Goal: Navigation & Orientation: Find specific page/section

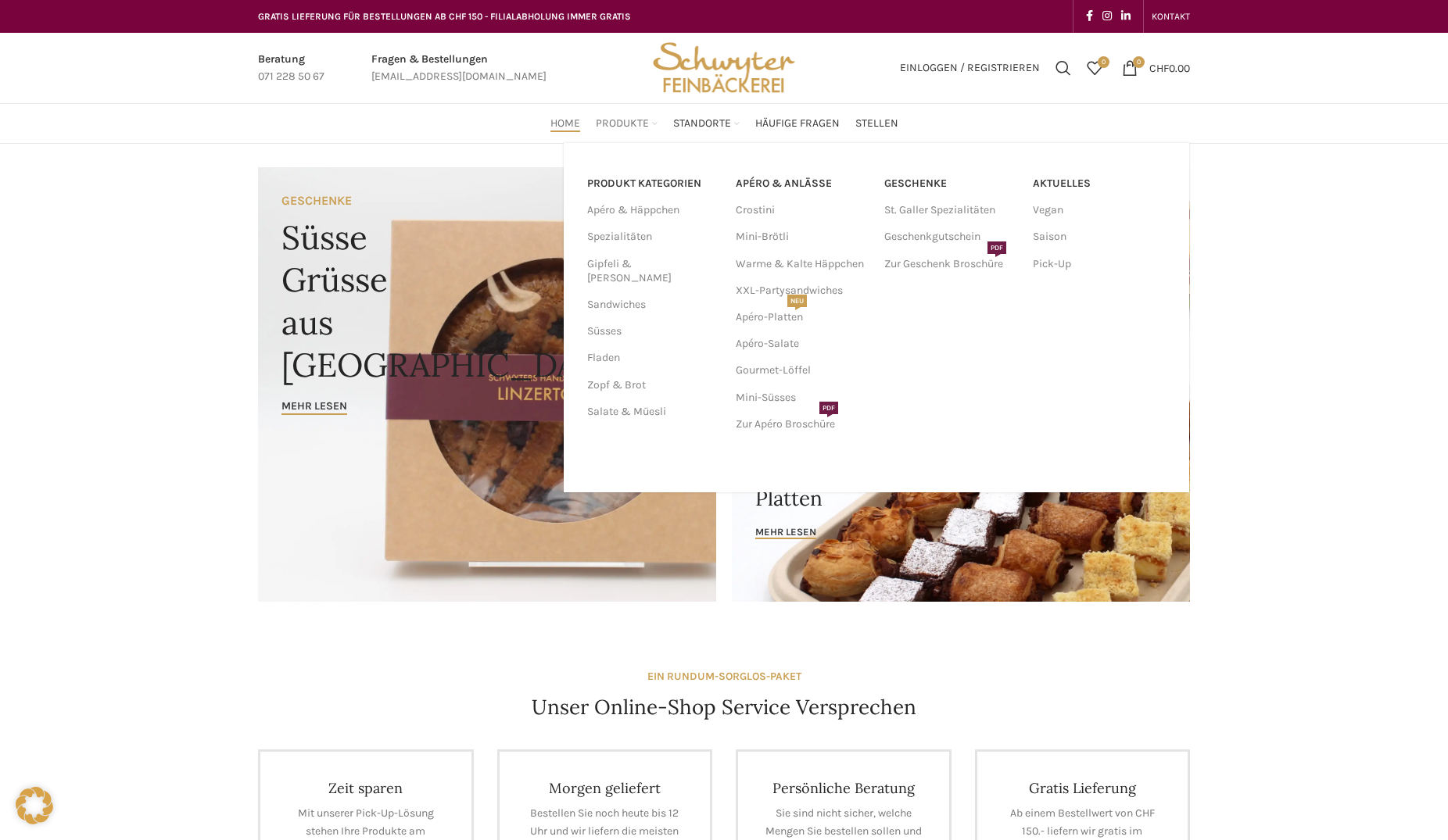
click at [628, 123] on span "Produkte" at bounding box center [621, 123] width 53 height 15
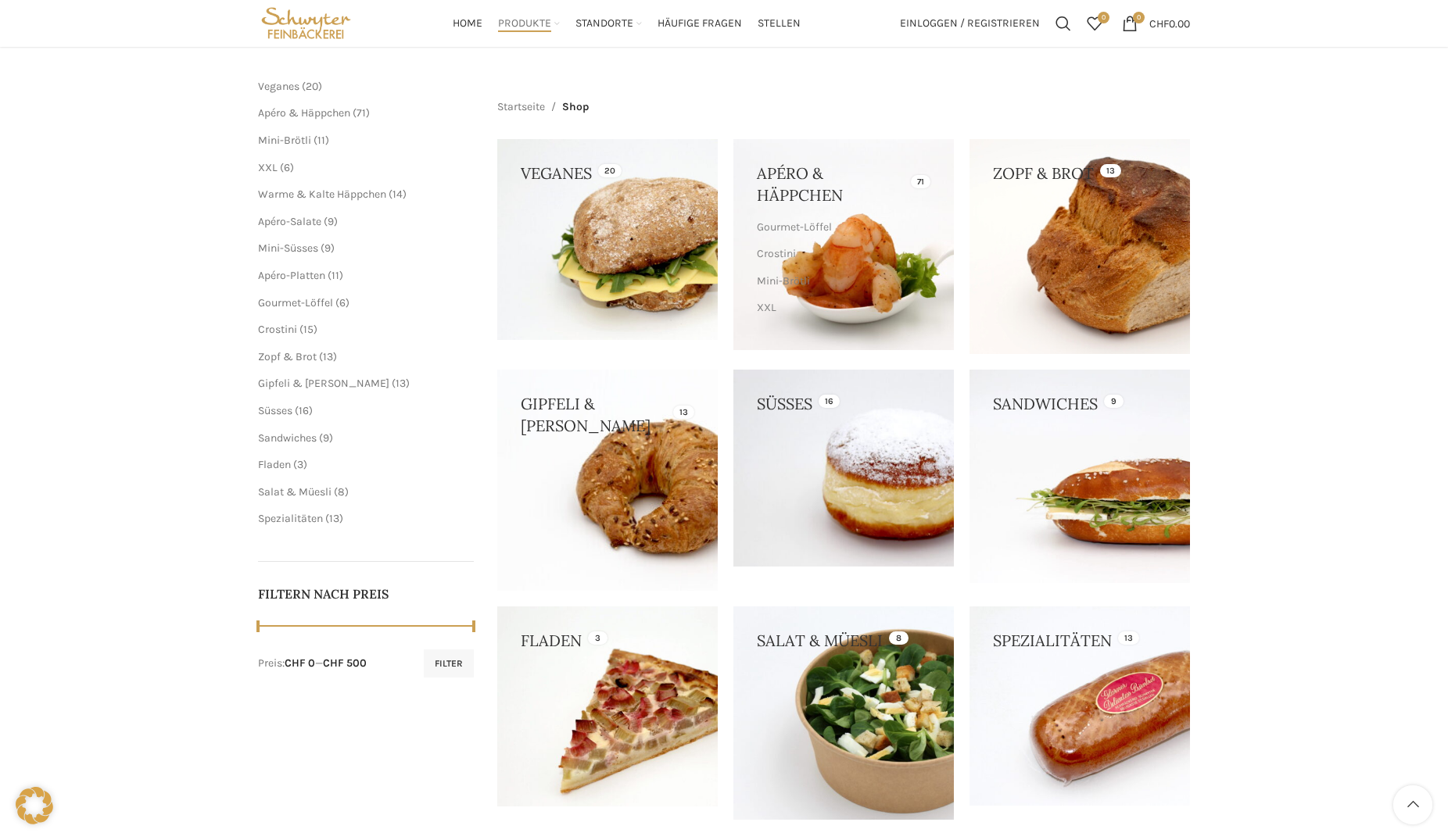
scroll to position [159, 0]
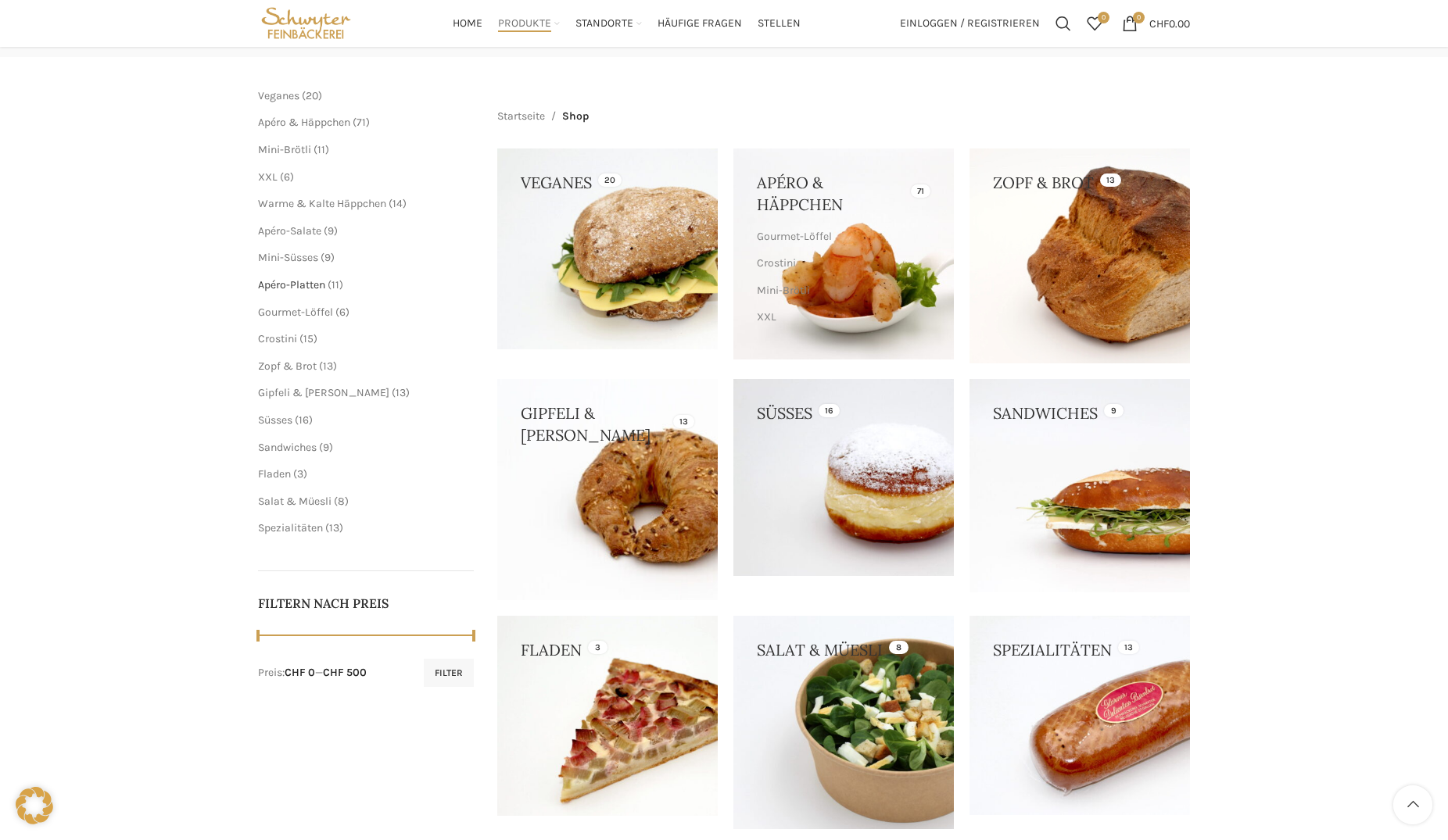
click at [313, 284] on span "Apéro-Platten" at bounding box center [291, 285] width 67 height 14
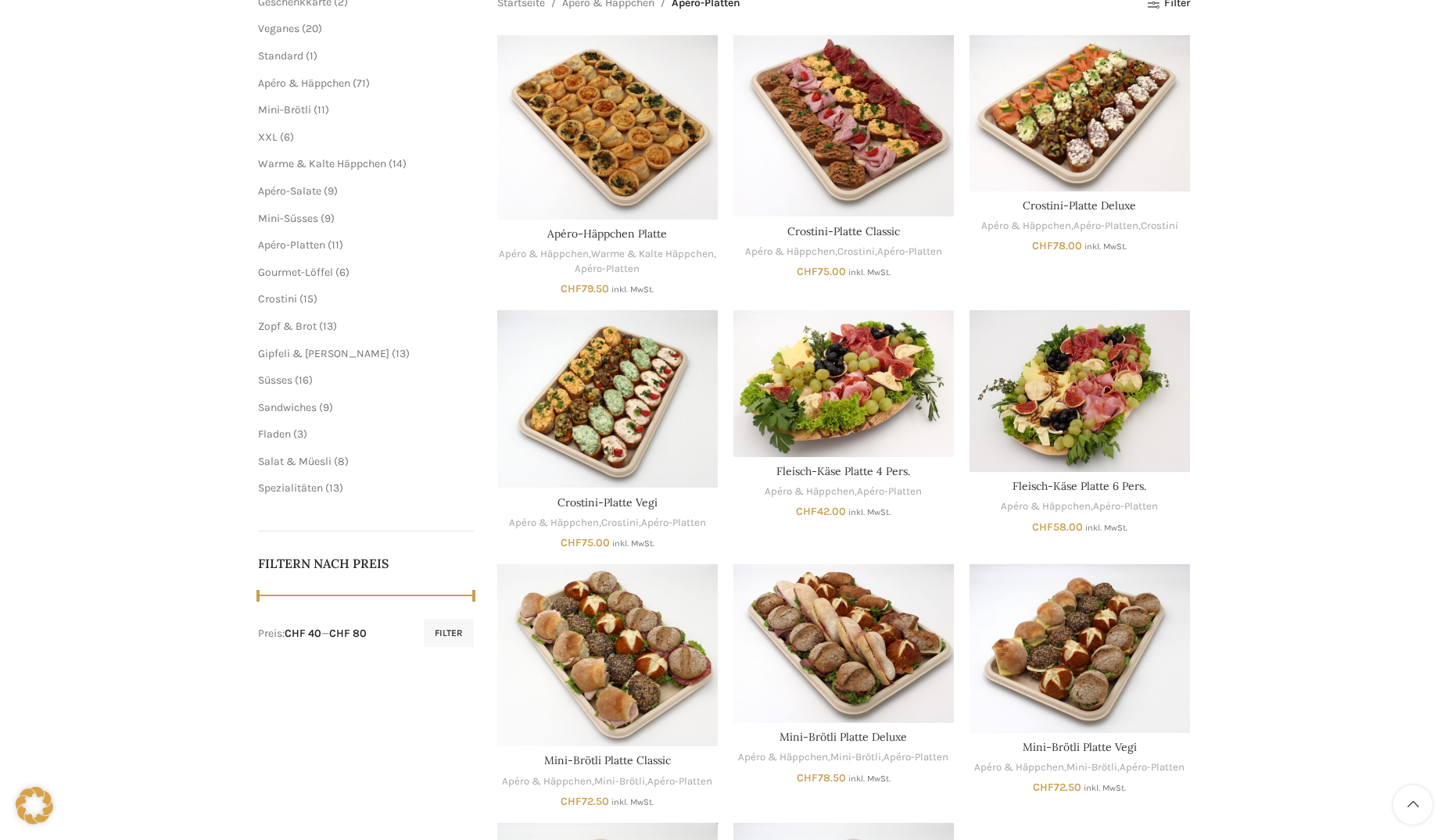
scroll to position [80, 0]
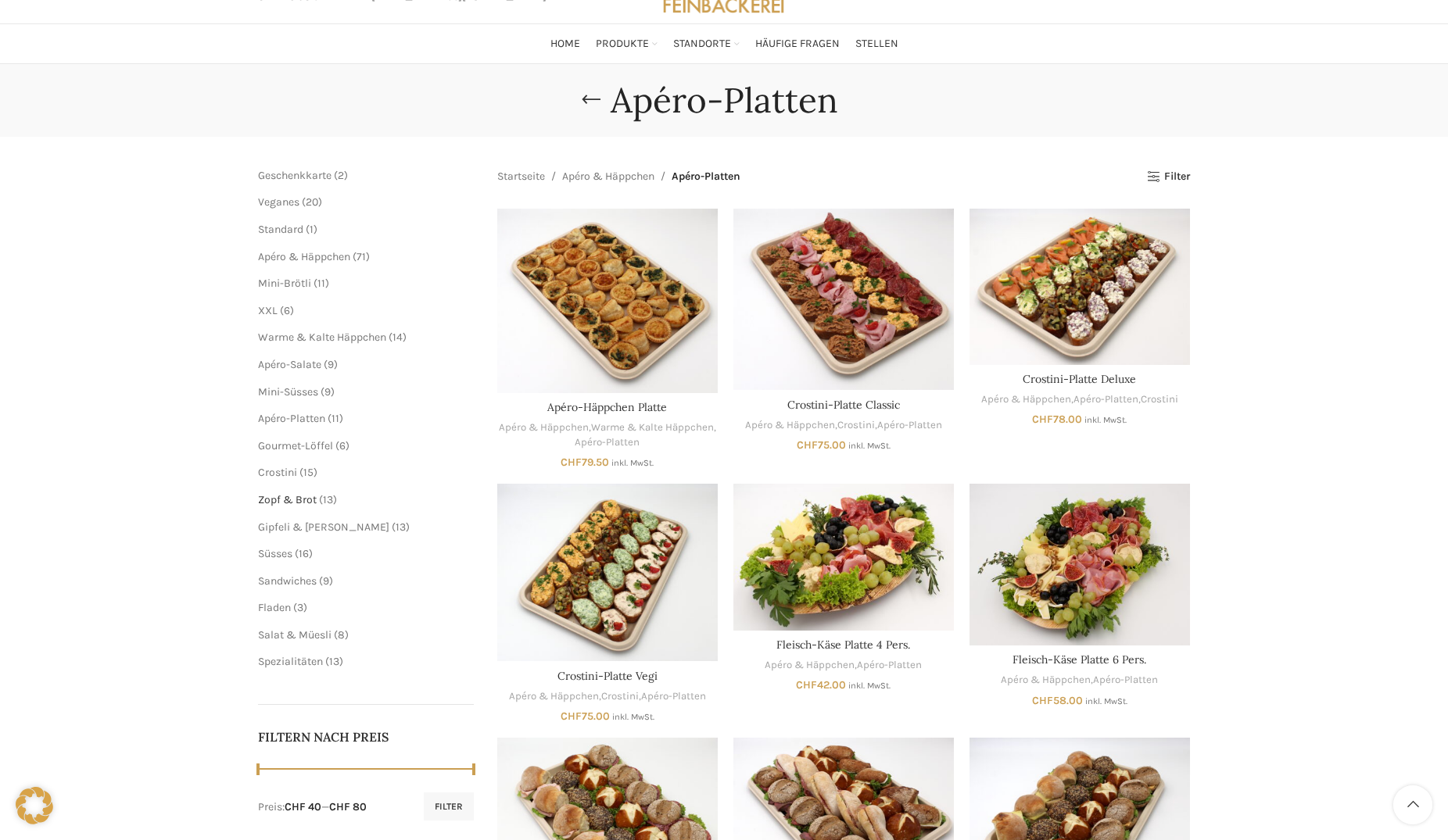
click at [291, 496] on span "Zopf & Brot" at bounding box center [287, 500] width 58 height 14
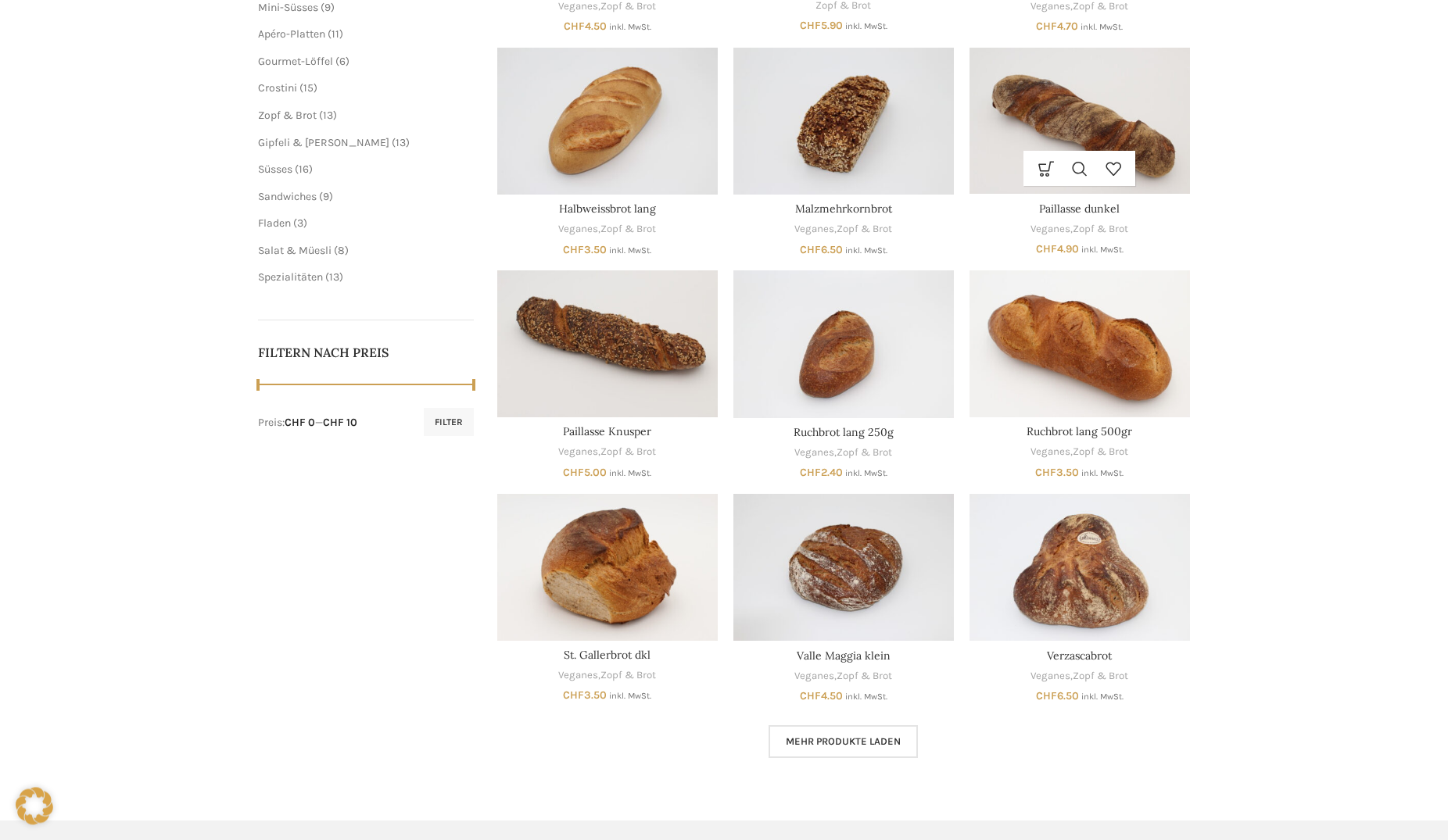
scroll to position [478, 0]
